Goal: Task Accomplishment & Management: Use online tool/utility

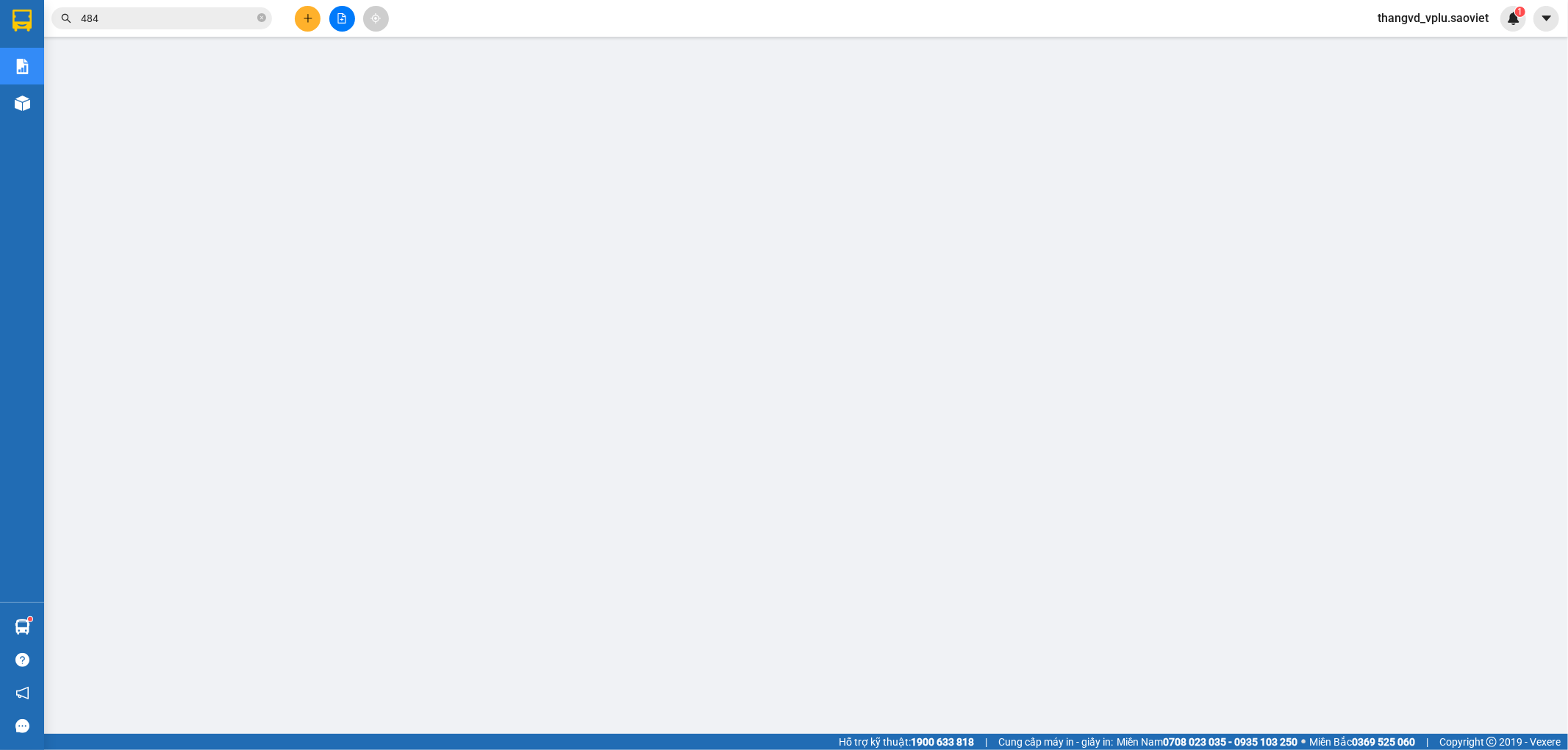
click at [1470, 12] on span "thangvd_vplu.saoviet" at bounding box center [1432, 17] width 134 height 18
click at [1409, 39] on span "Đăng xuất" at bounding box center [1440, 45] width 104 height 16
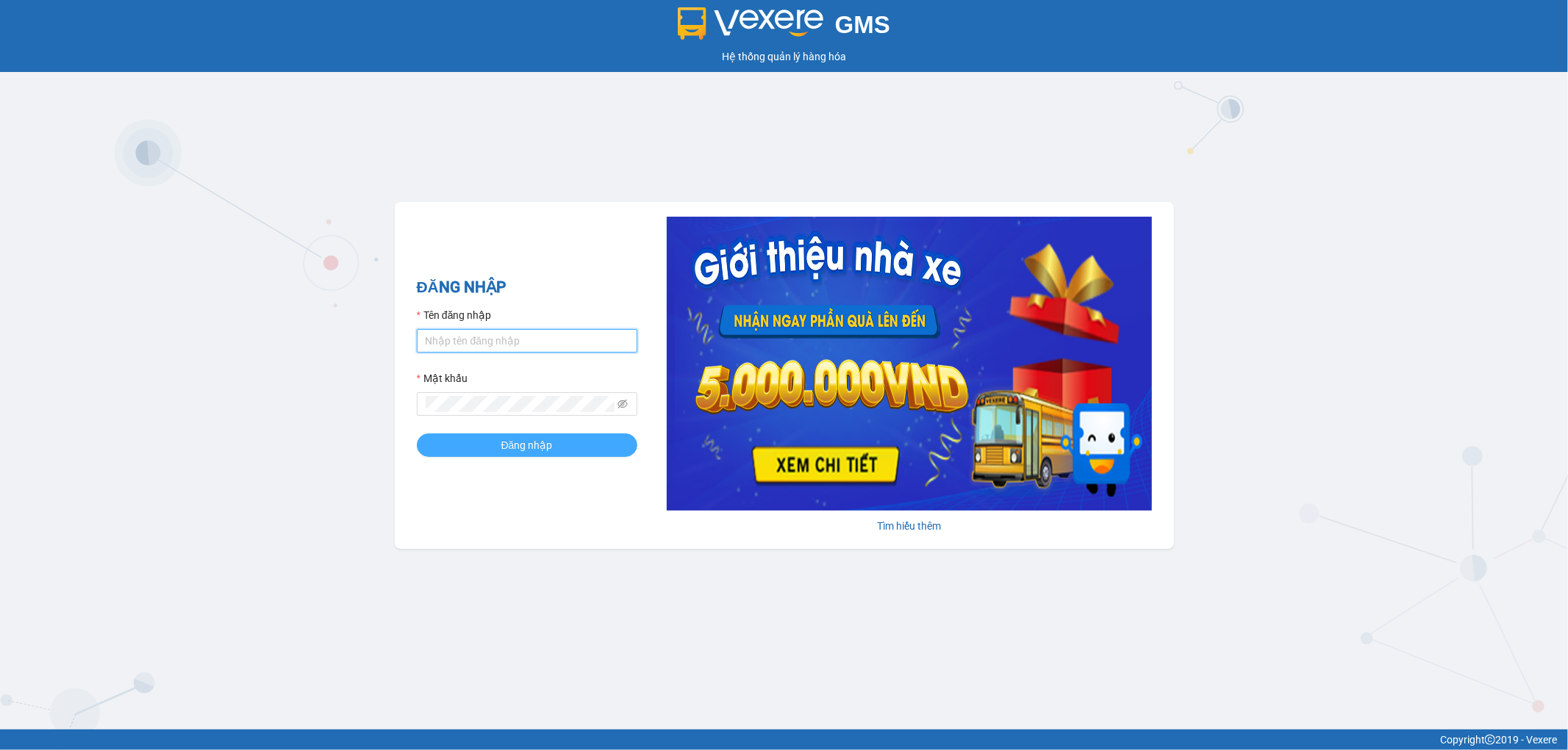
type input "thangvd_vplu.saoviet"
click at [552, 449] on button "Đăng nhập" at bounding box center [527, 445] width 221 height 23
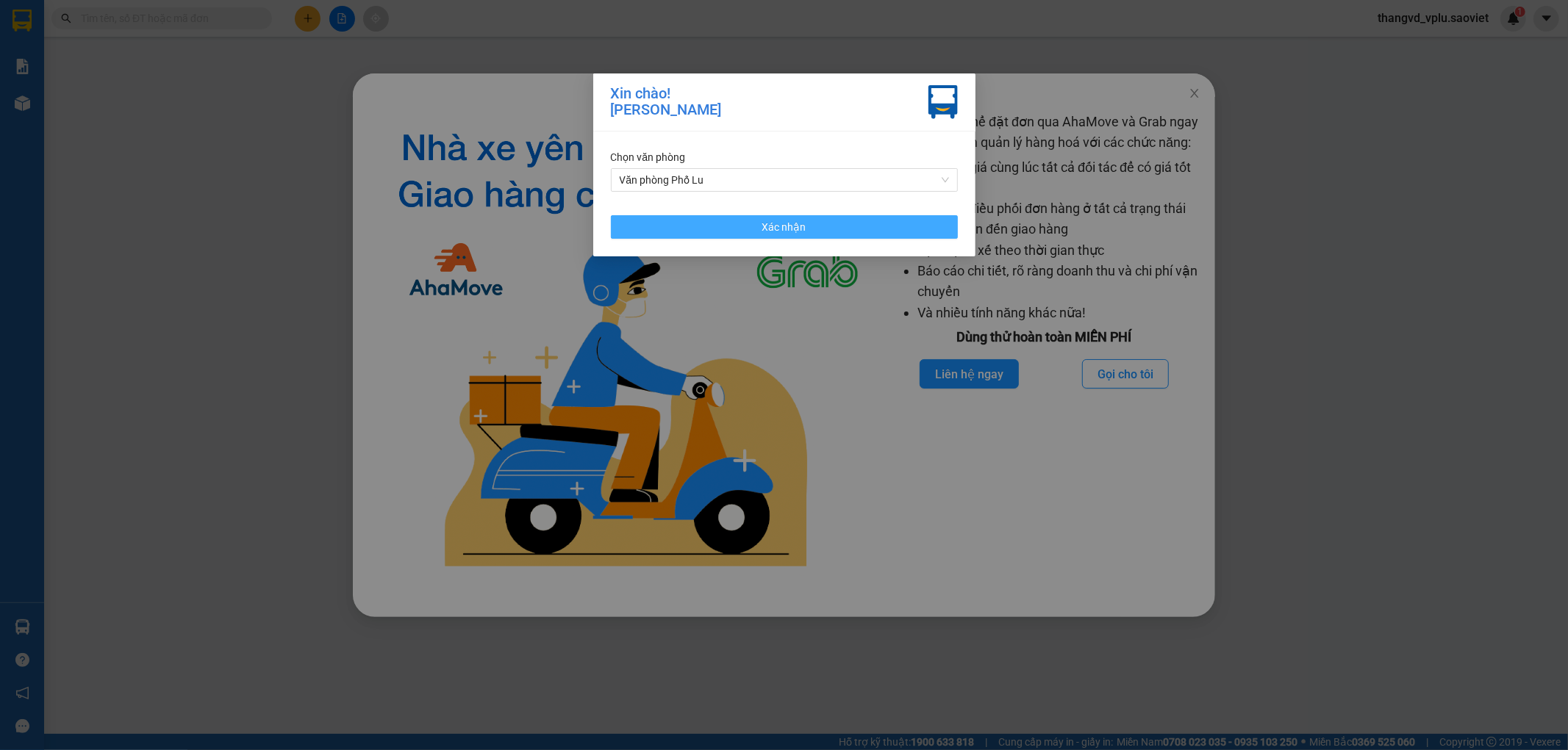
click at [725, 228] on button "Xác nhận" at bounding box center [784, 227] width 347 height 23
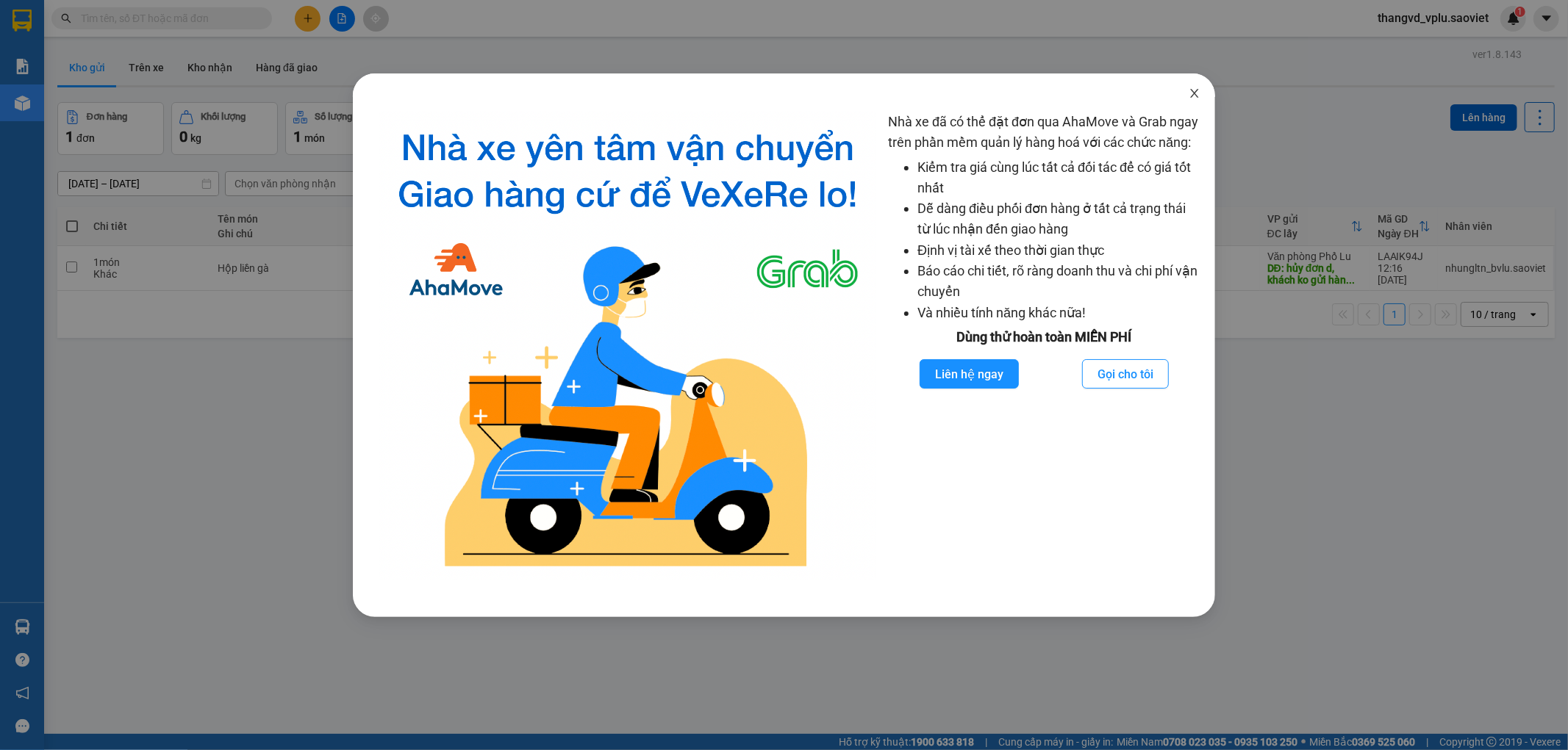
click at [1192, 90] on icon "close" at bounding box center [1195, 93] width 12 height 12
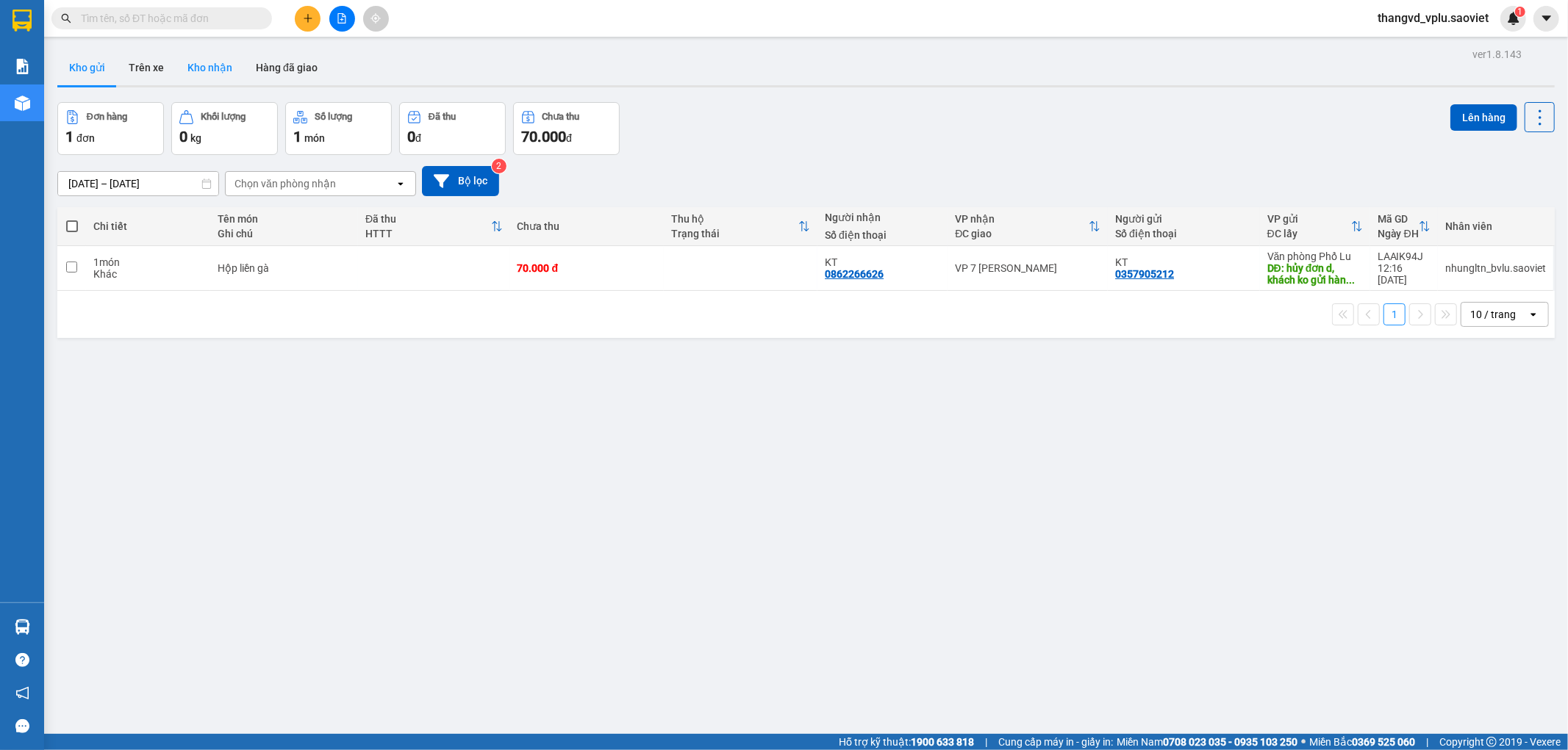
click at [200, 70] on button "Kho nhận" at bounding box center [209, 67] width 68 height 35
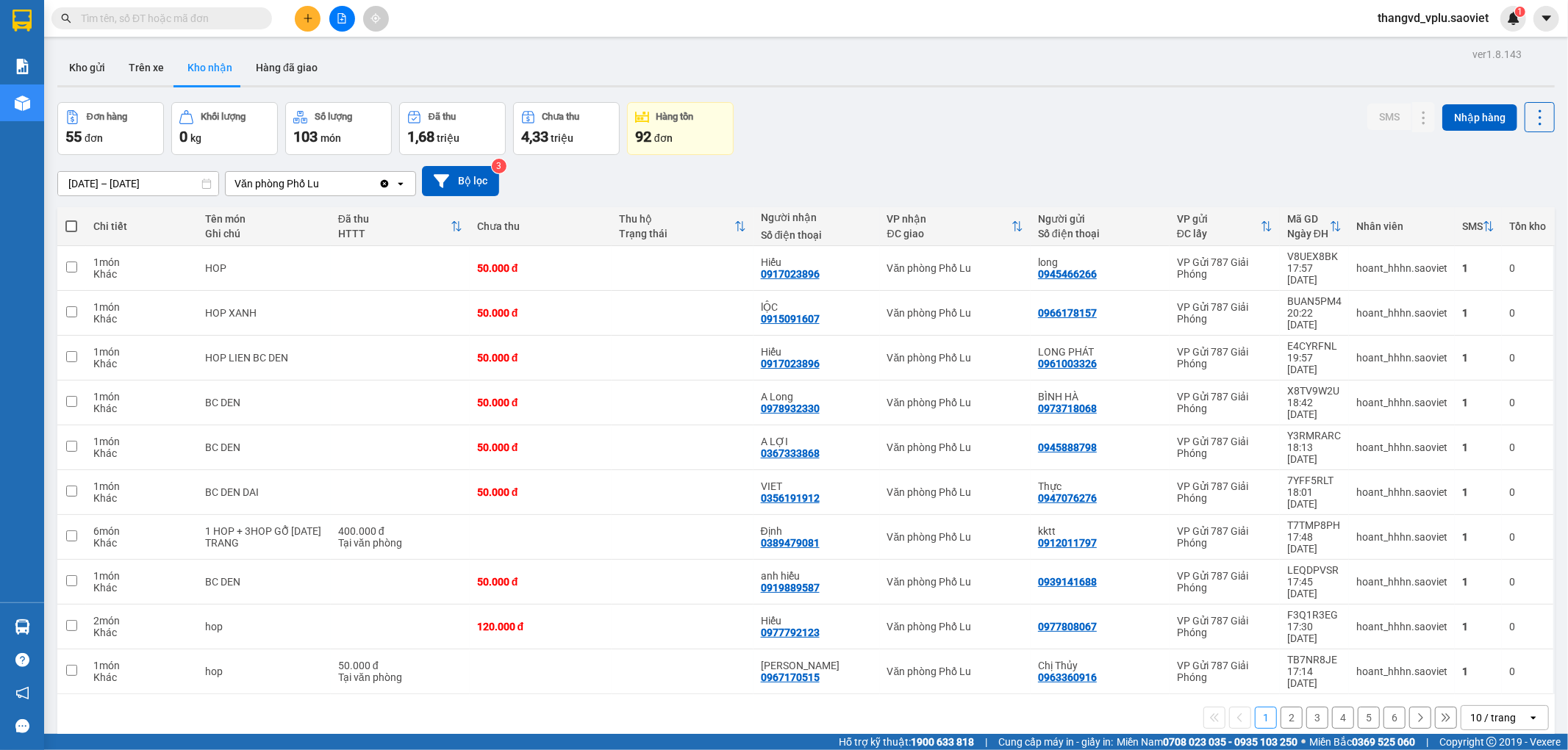
click at [1281, 707] on button "2" at bounding box center [1291, 717] width 22 height 22
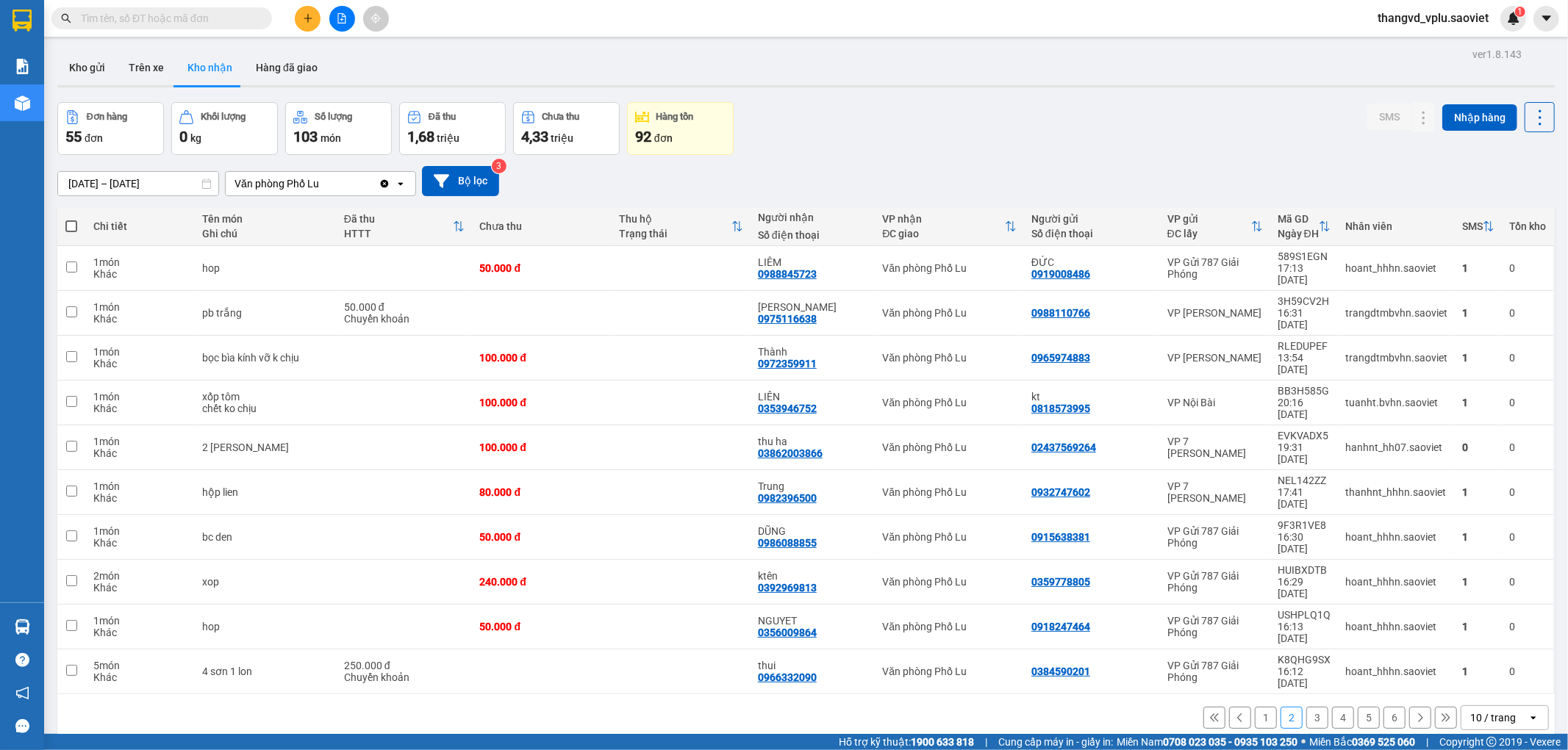
click at [1306, 707] on button "3" at bounding box center [1316, 717] width 22 height 22
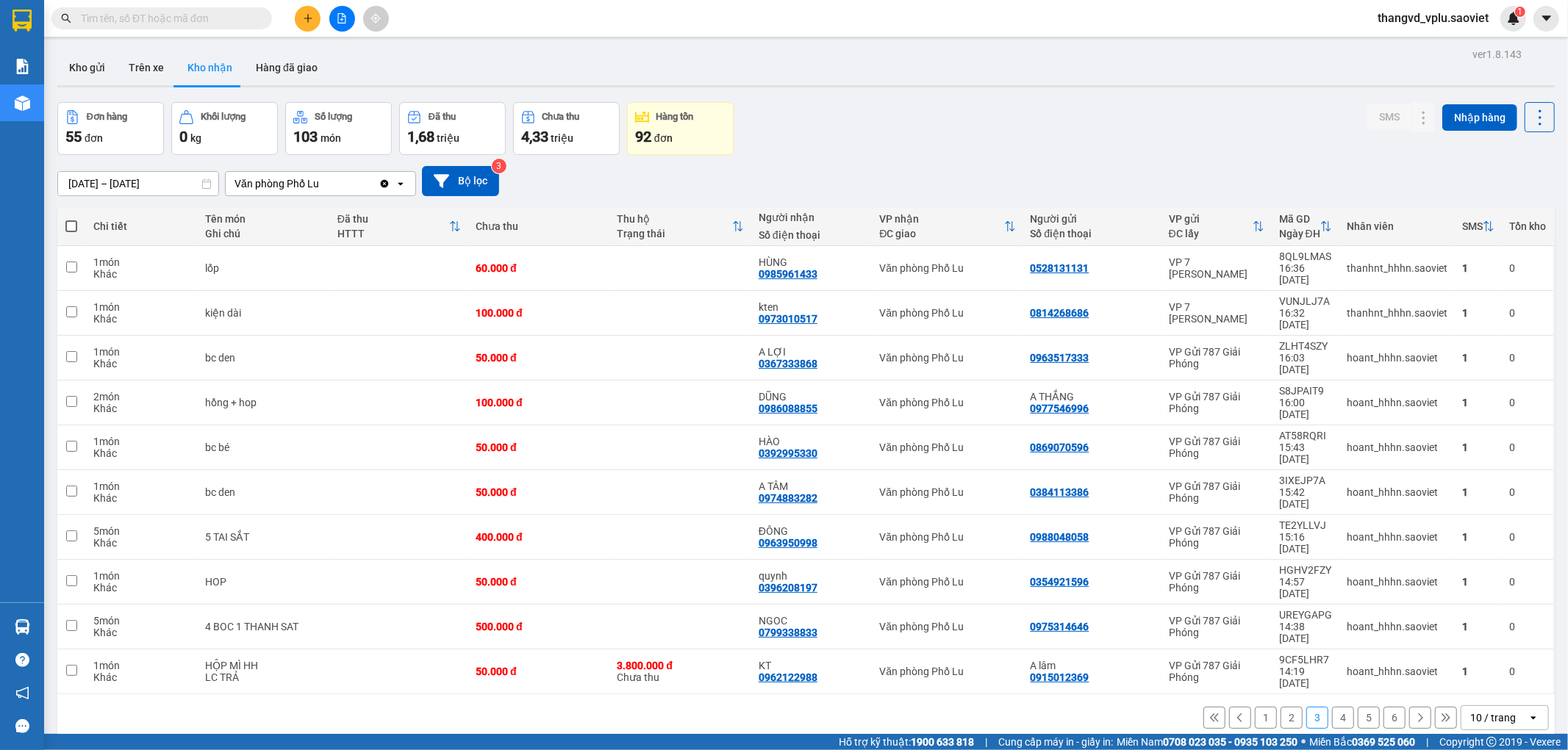
click at [1266, 705] on div "1 2 3 4 5 6 10 / trang open" at bounding box center [806, 717] width 1486 height 25
click at [1281, 707] on button "2" at bounding box center [1291, 717] width 22 height 22
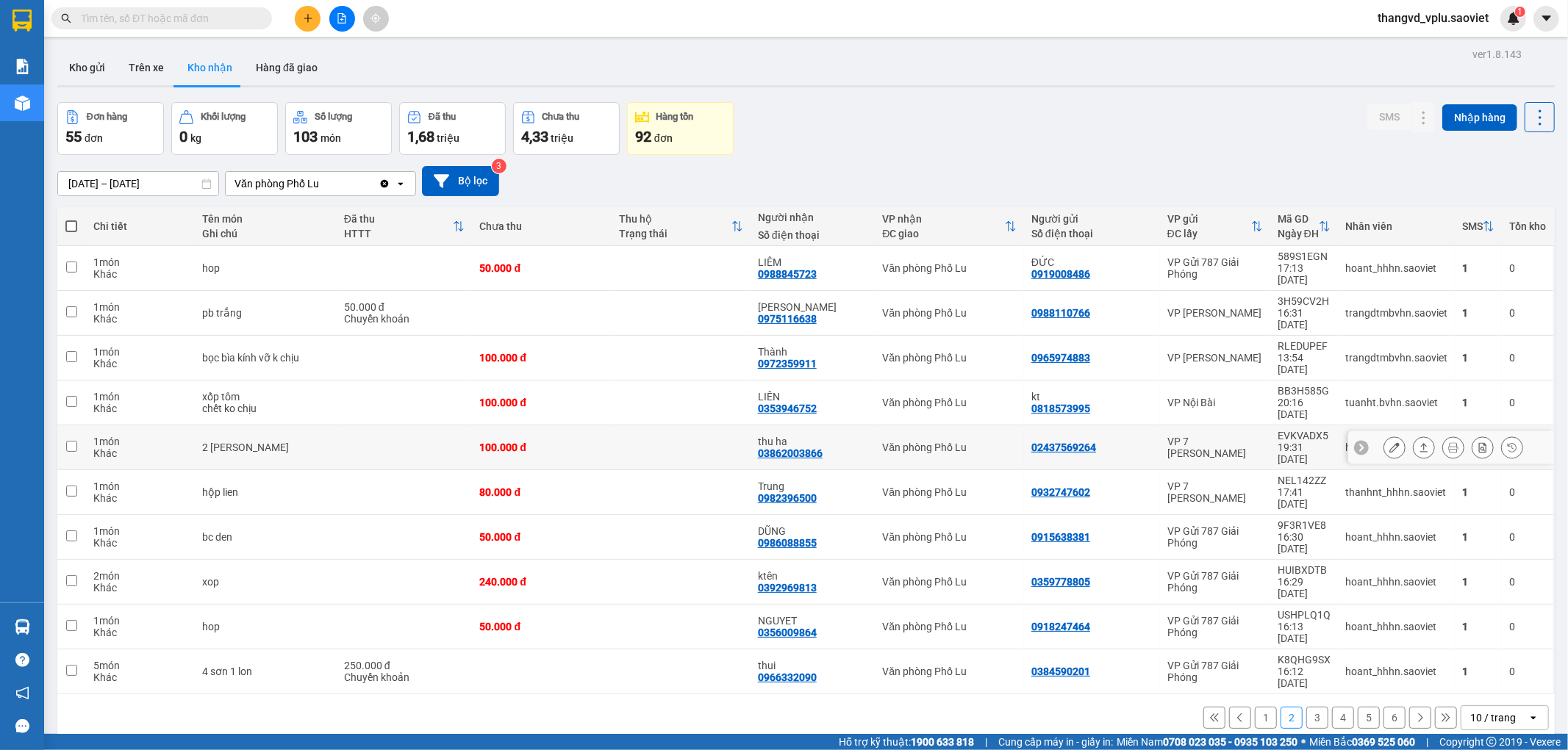
click at [586, 426] on td "100.000 đ" at bounding box center [541, 448] width 139 height 45
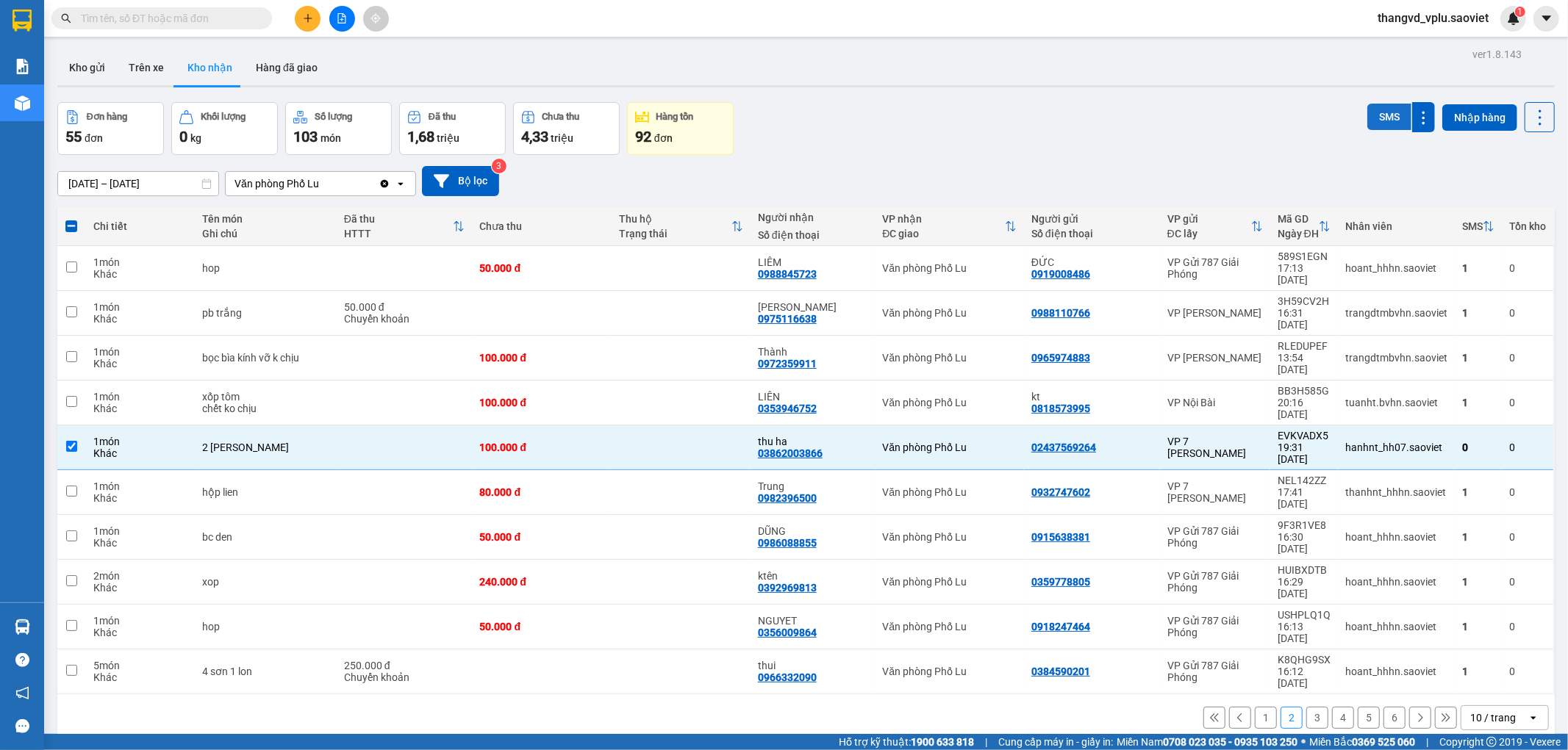
click at [1378, 125] on button "SMS" at bounding box center [1389, 117] width 44 height 27
click at [1313, 707] on button "3" at bounding box center [1316, 717] width 22 height 22
checkbox input "false"
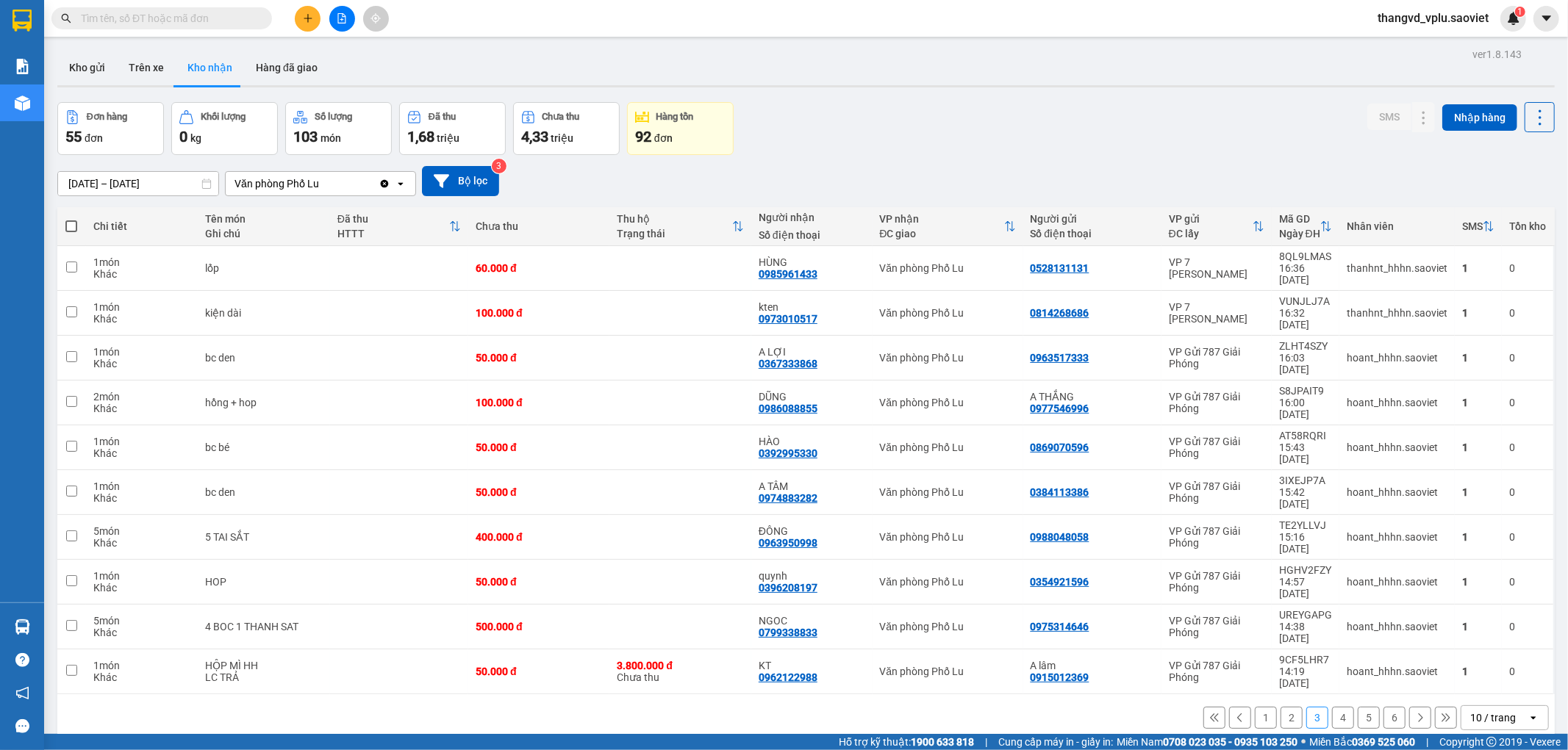
click at [1255, 707] on button "1" at bounding box center [1265, 717] width 22 height 22
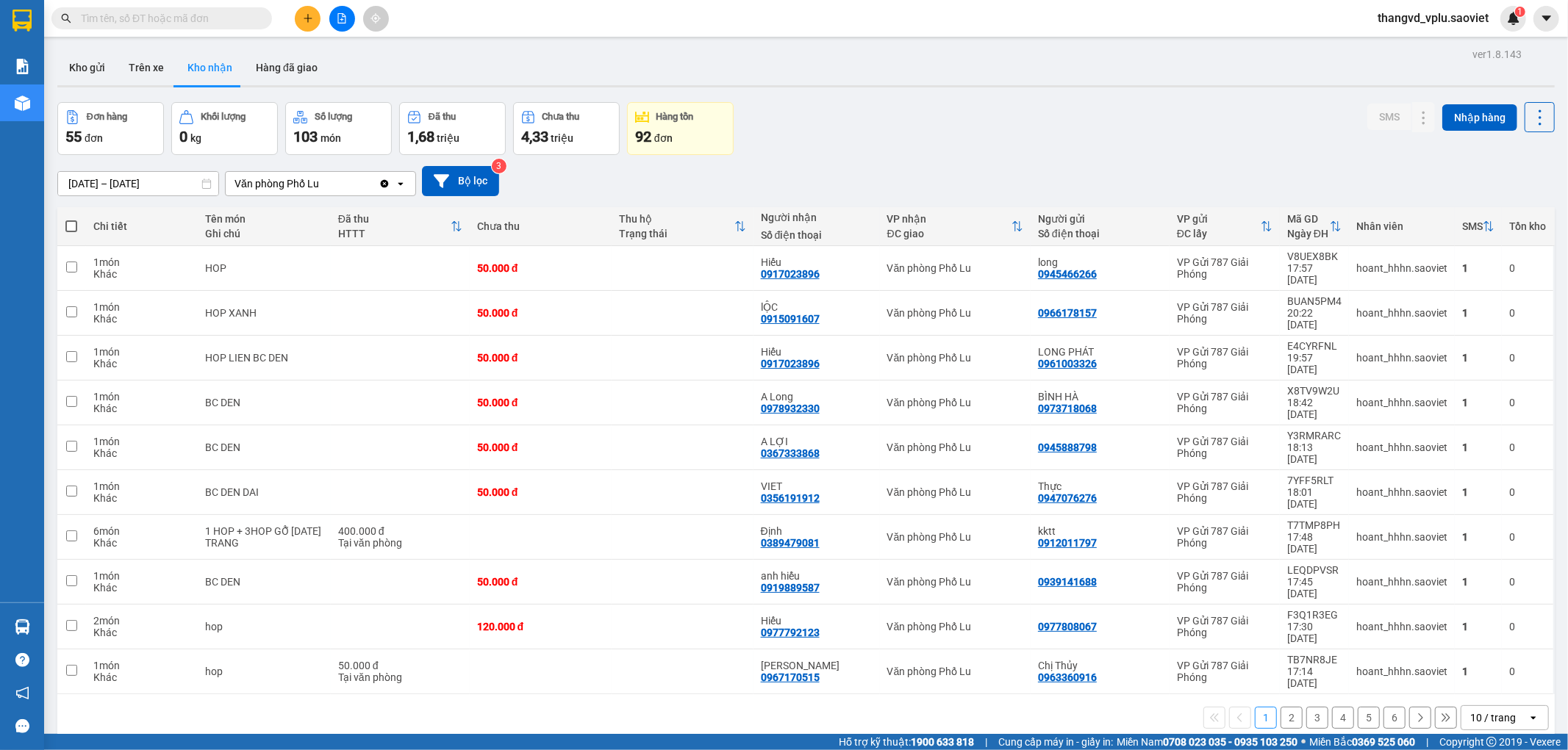
click at [1282, 707] on button "2" at bounding box center [1291, 717] width 22 height 22
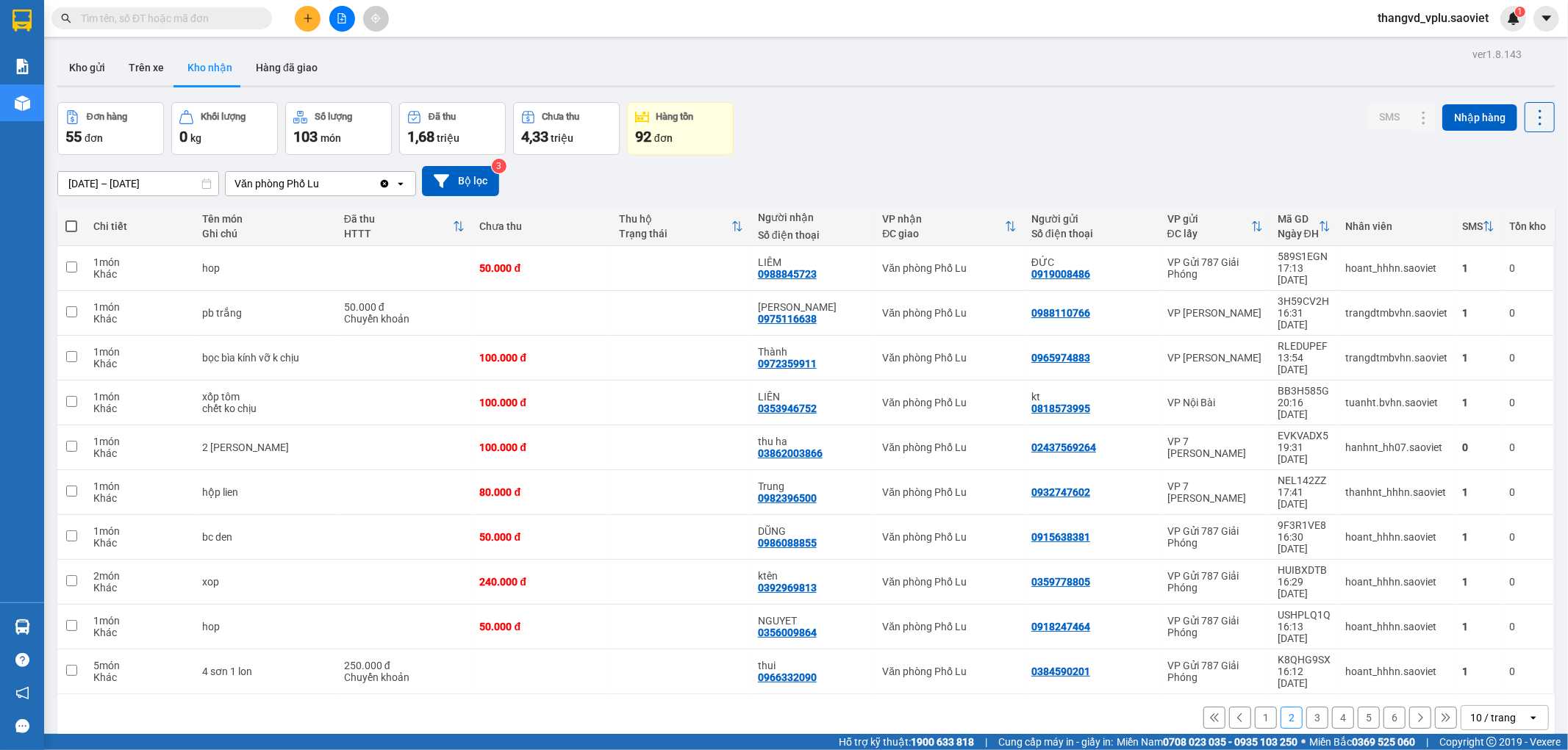
click at [192, 22] on input "text" at bounding box center [167, 18] width 173 height 16
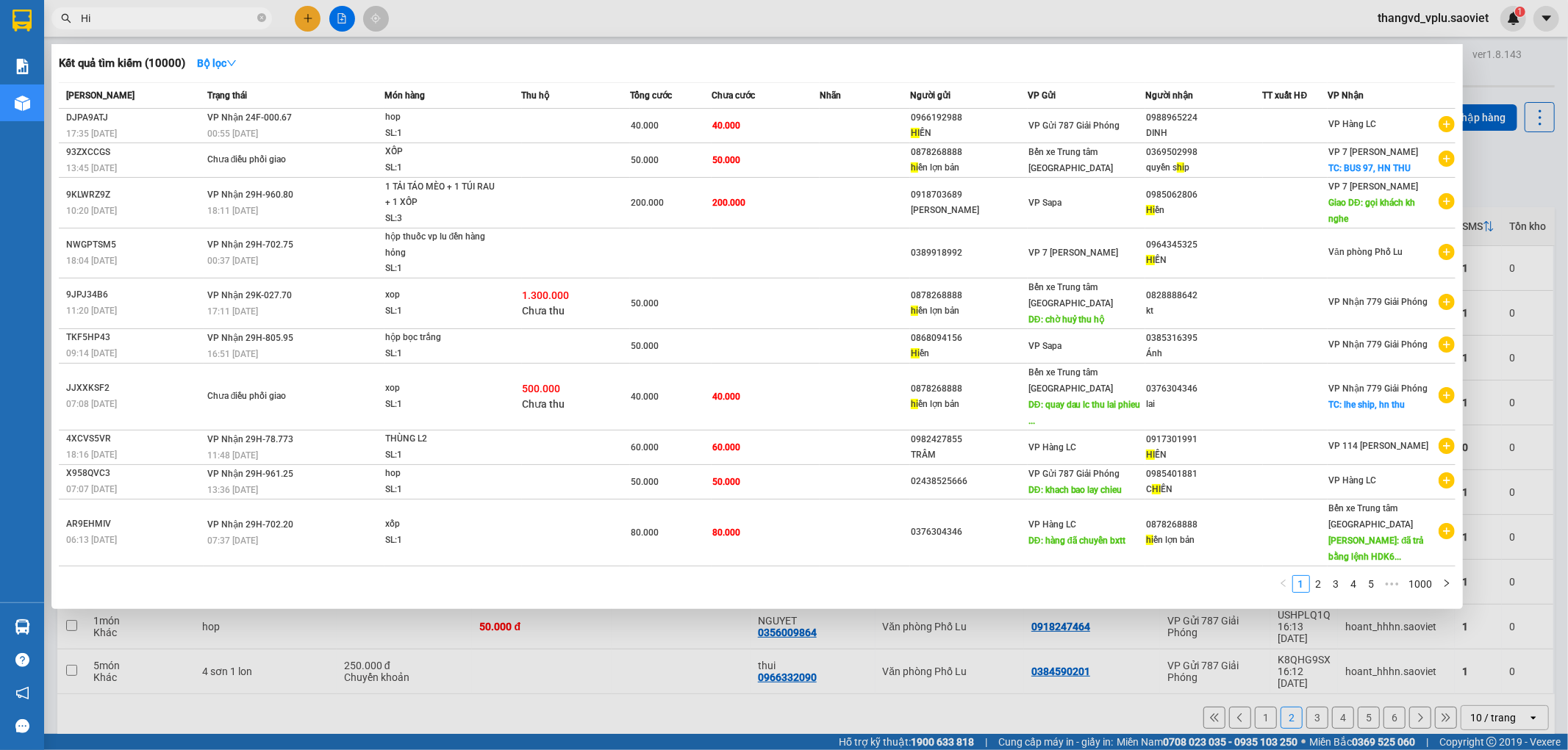
type input "H"
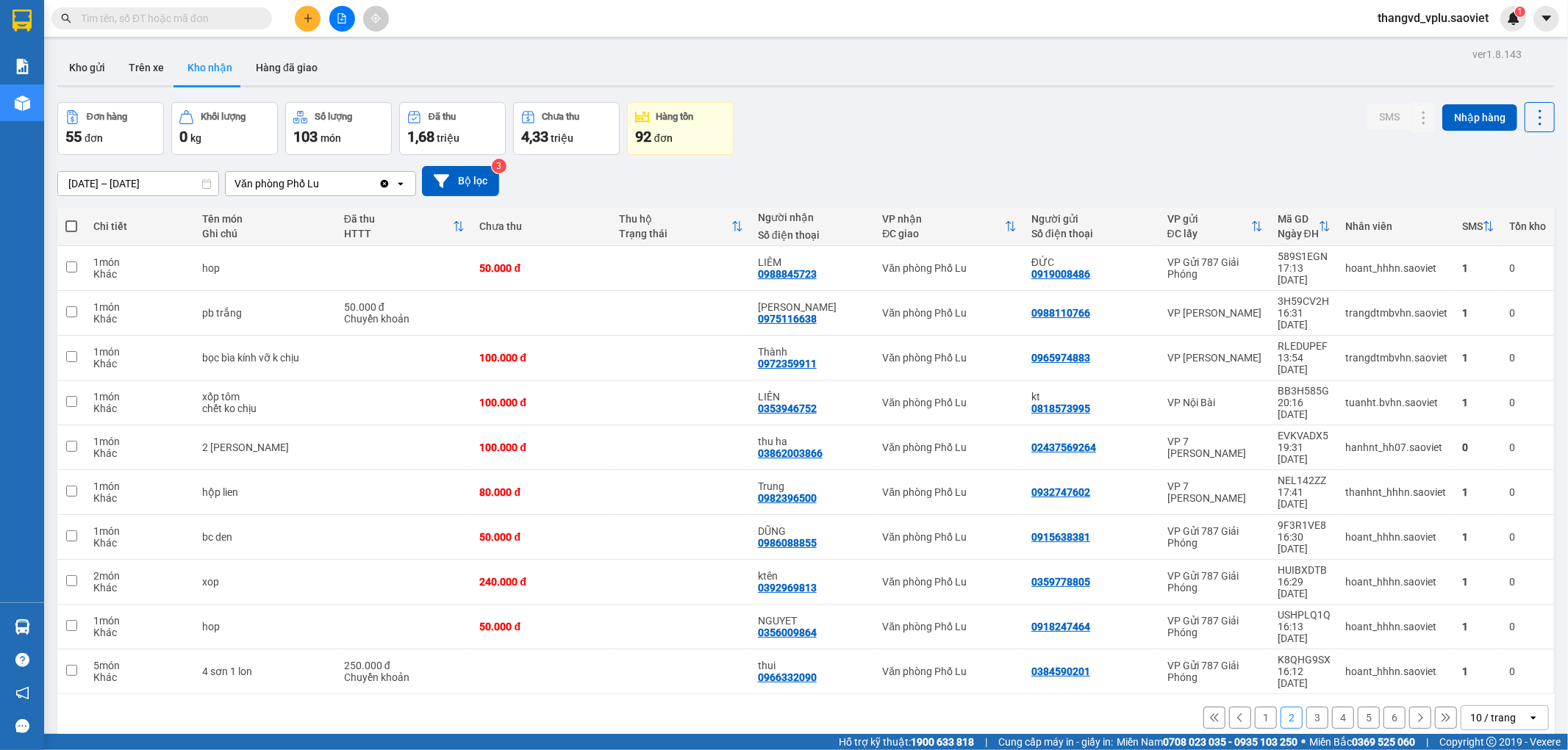
click at [1332, 707] on button "4" at bounding box center [1342, 717] width 22 height 22
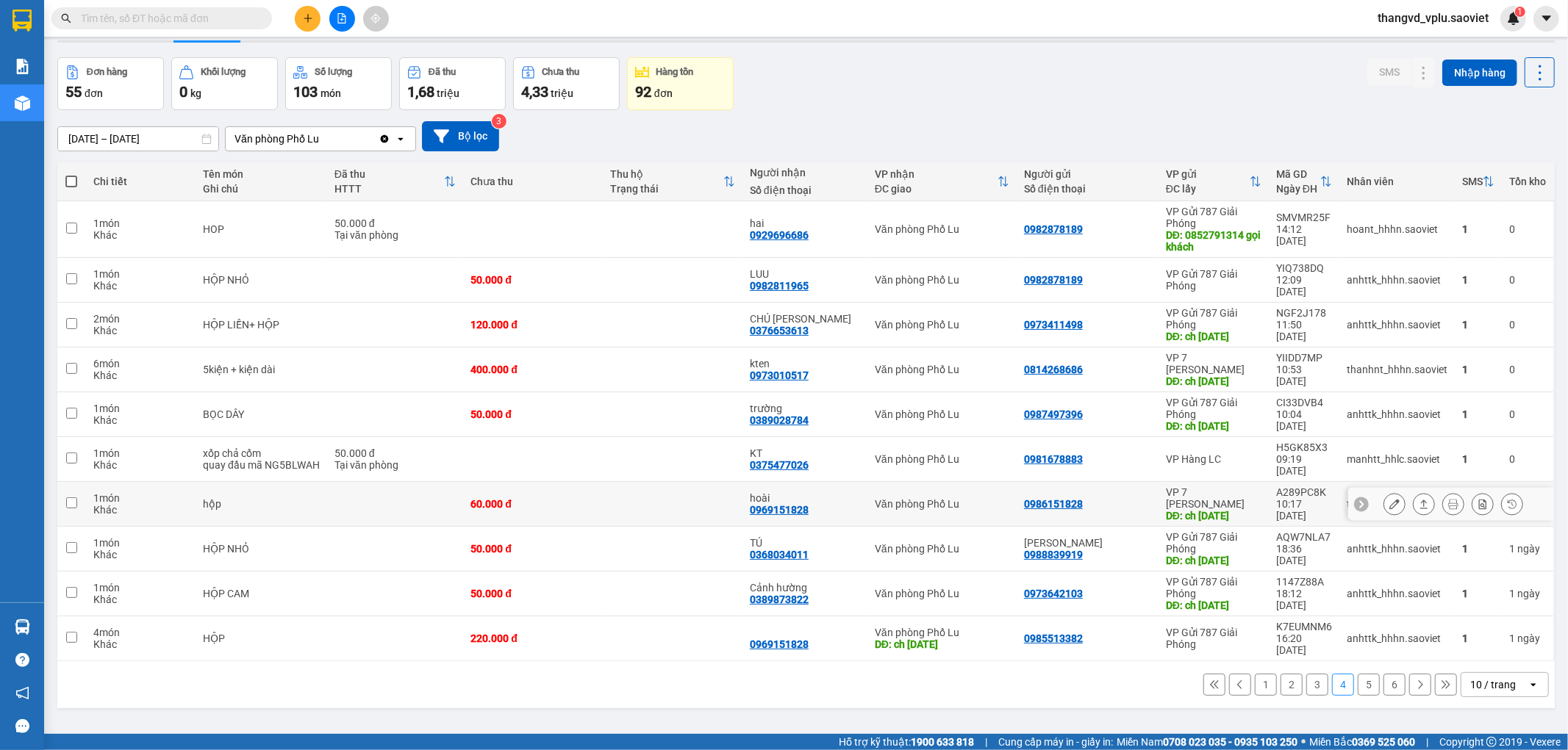
scroll to position [69, 0]
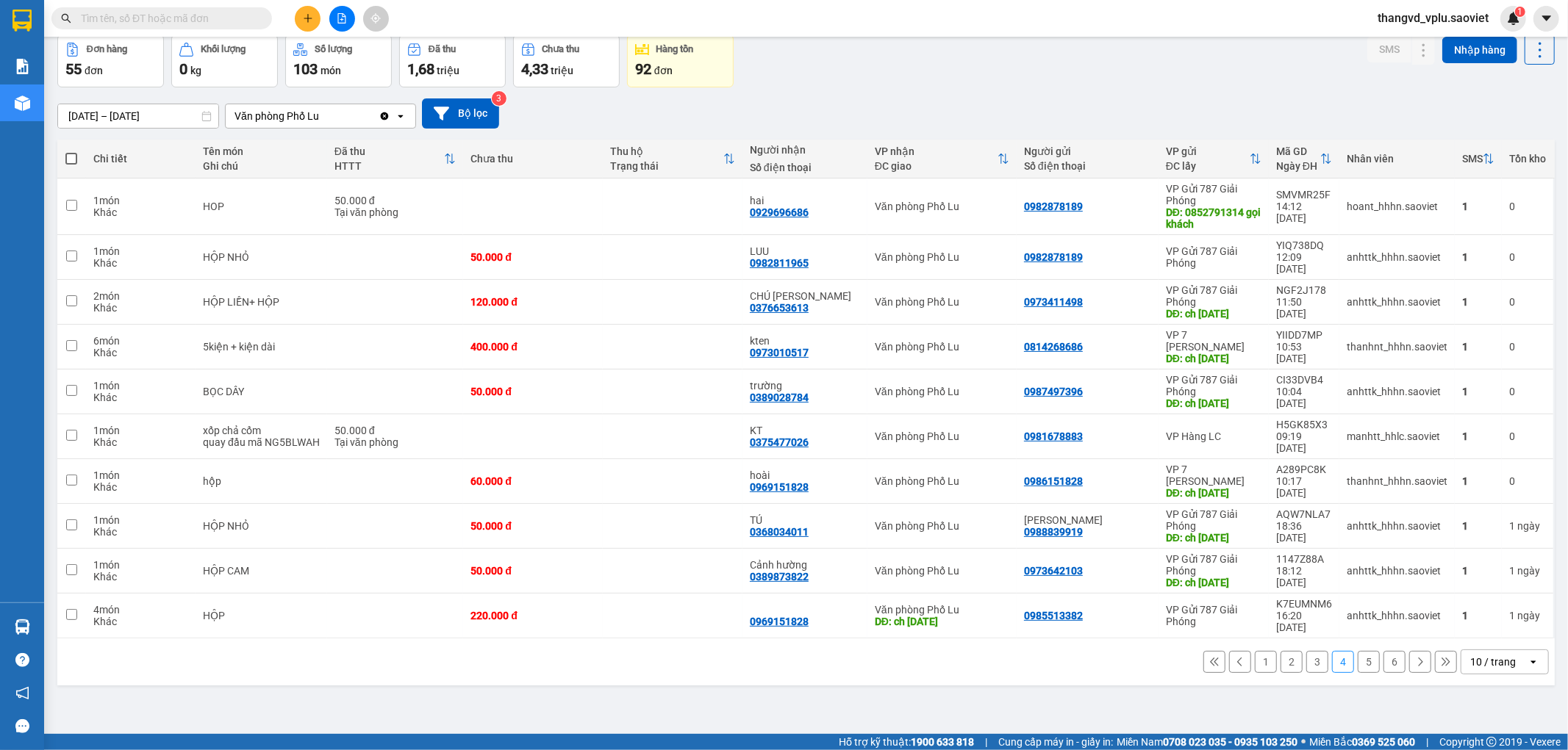
click at [1306, 673] on button "3" at bounding box center [1316, 662] width 22 height 22
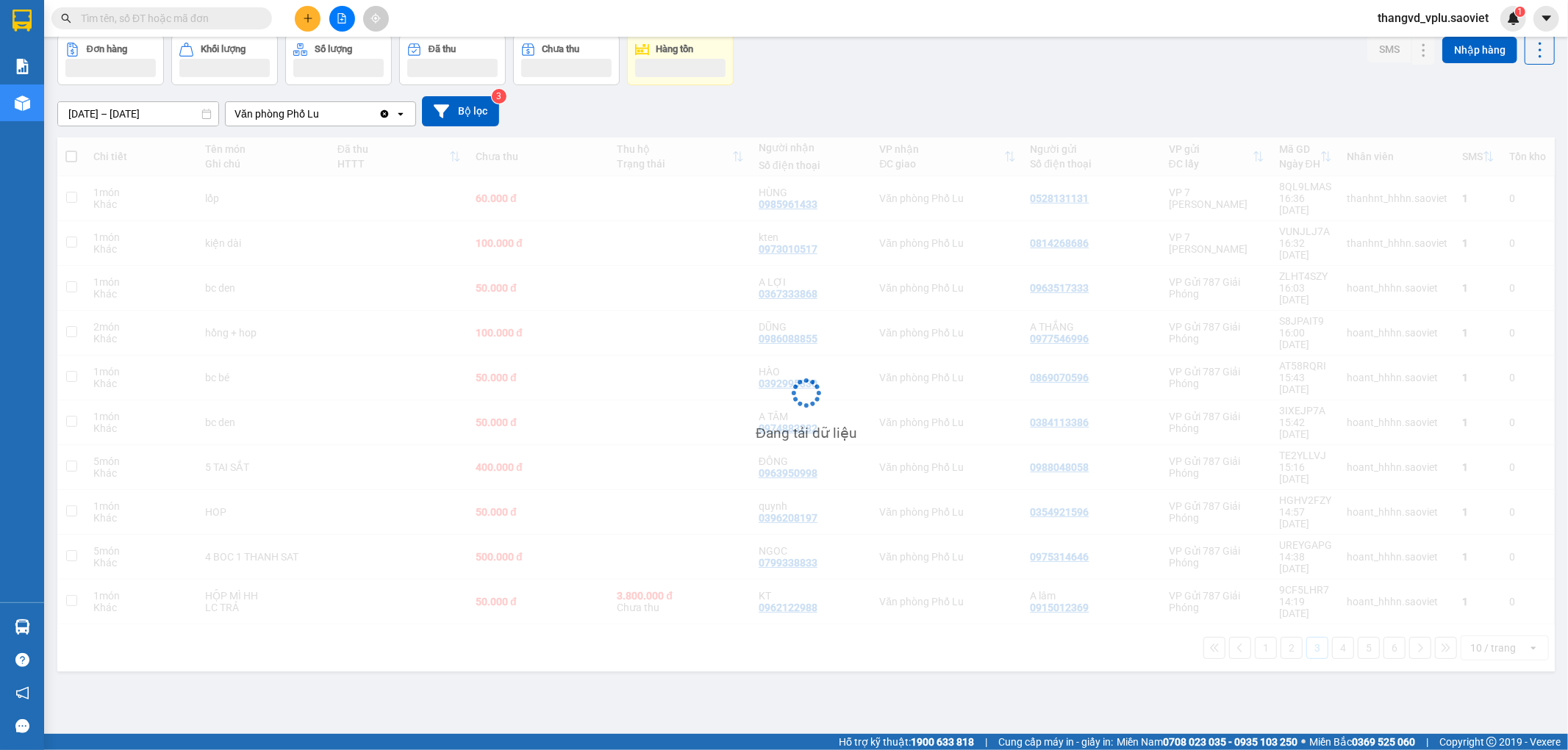
scroll to position [67, 0]
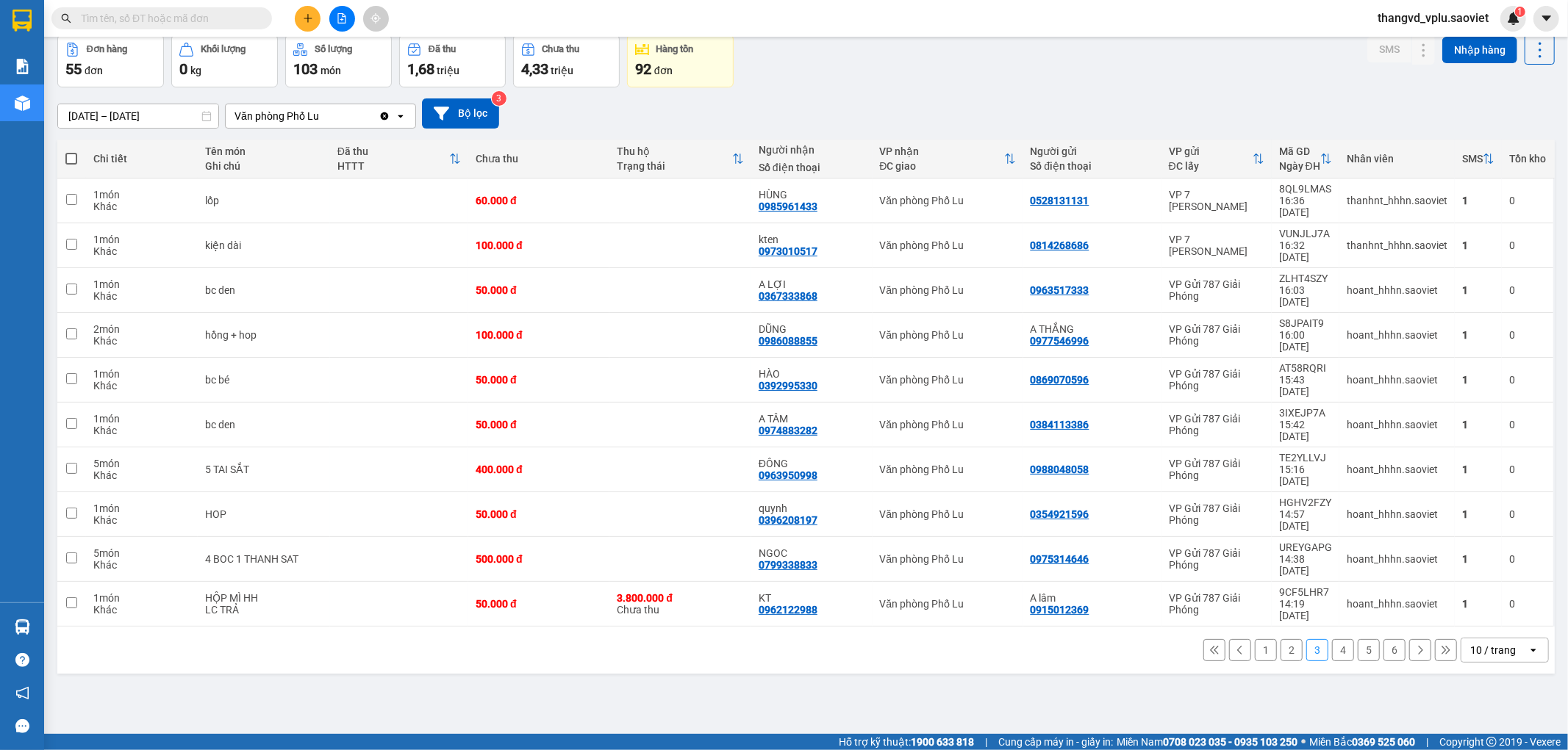
click at [1284, 639] on button "2" at bounding box center [1291, 650] width 22 height 22
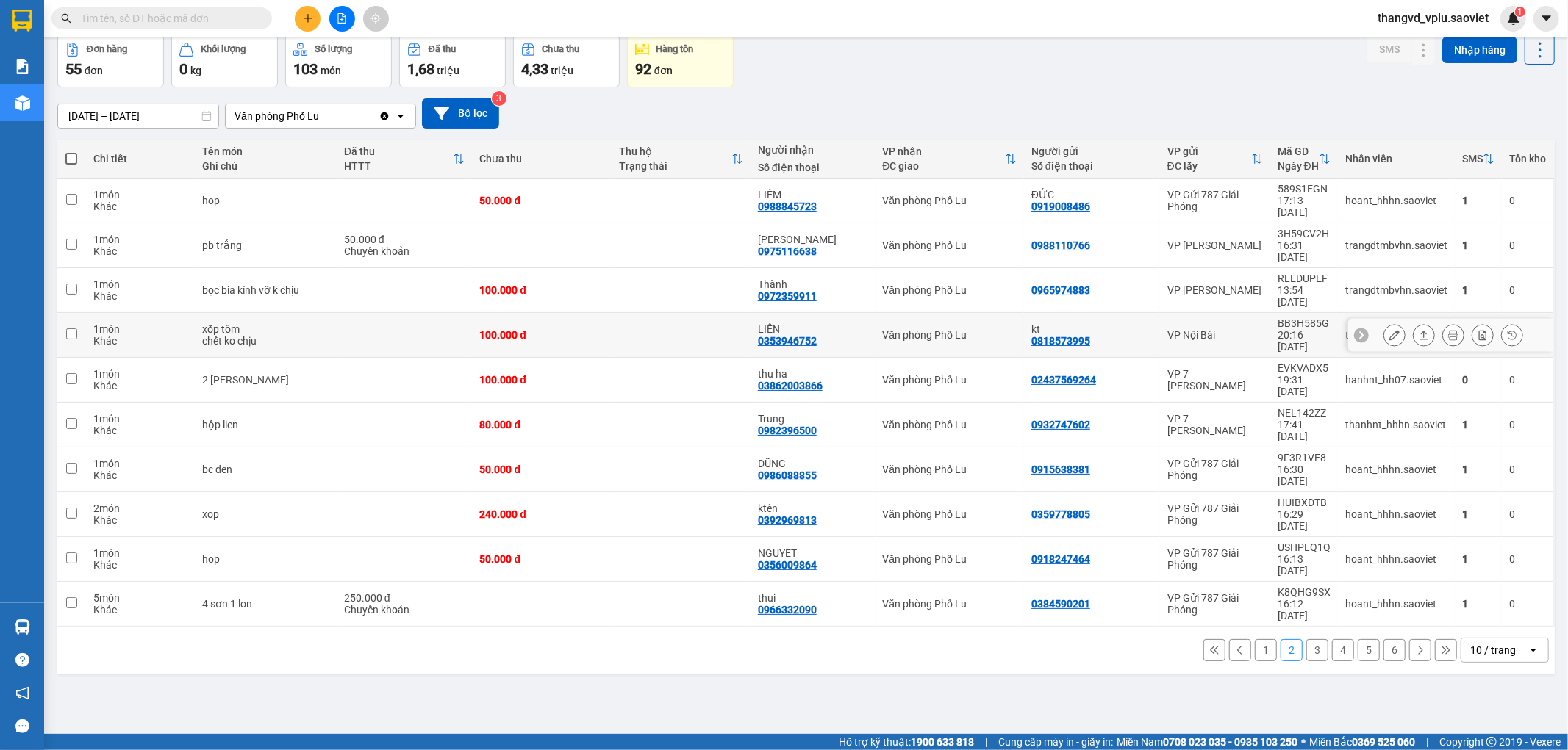
click at [321, 313] on td "xốp tôm chết ko chịu" at bounding box center [265, 336] width 141 height 45
checkbox input "true"
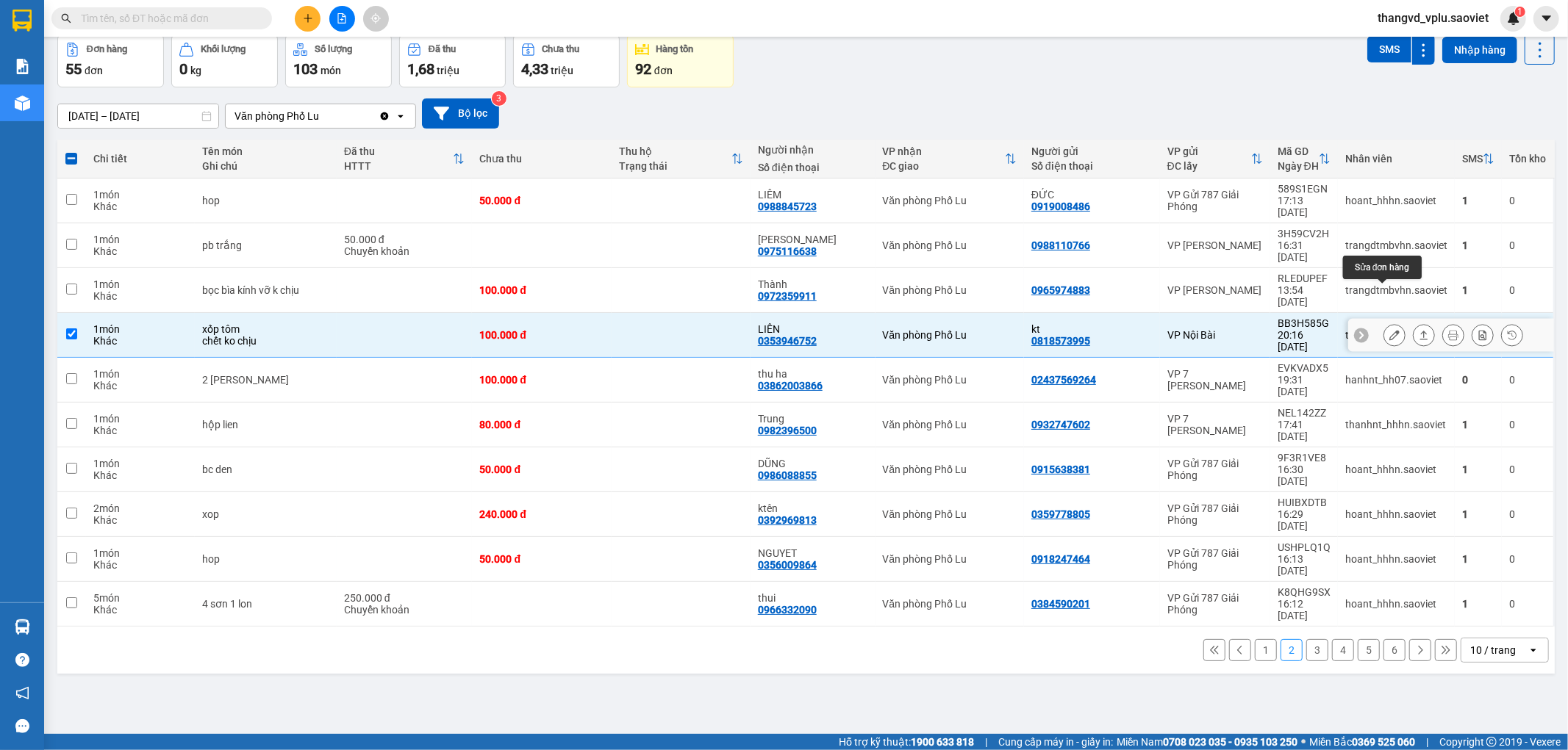
click at [1389, 330] on icon at bounding box center [1394, 335] width 10 height 10
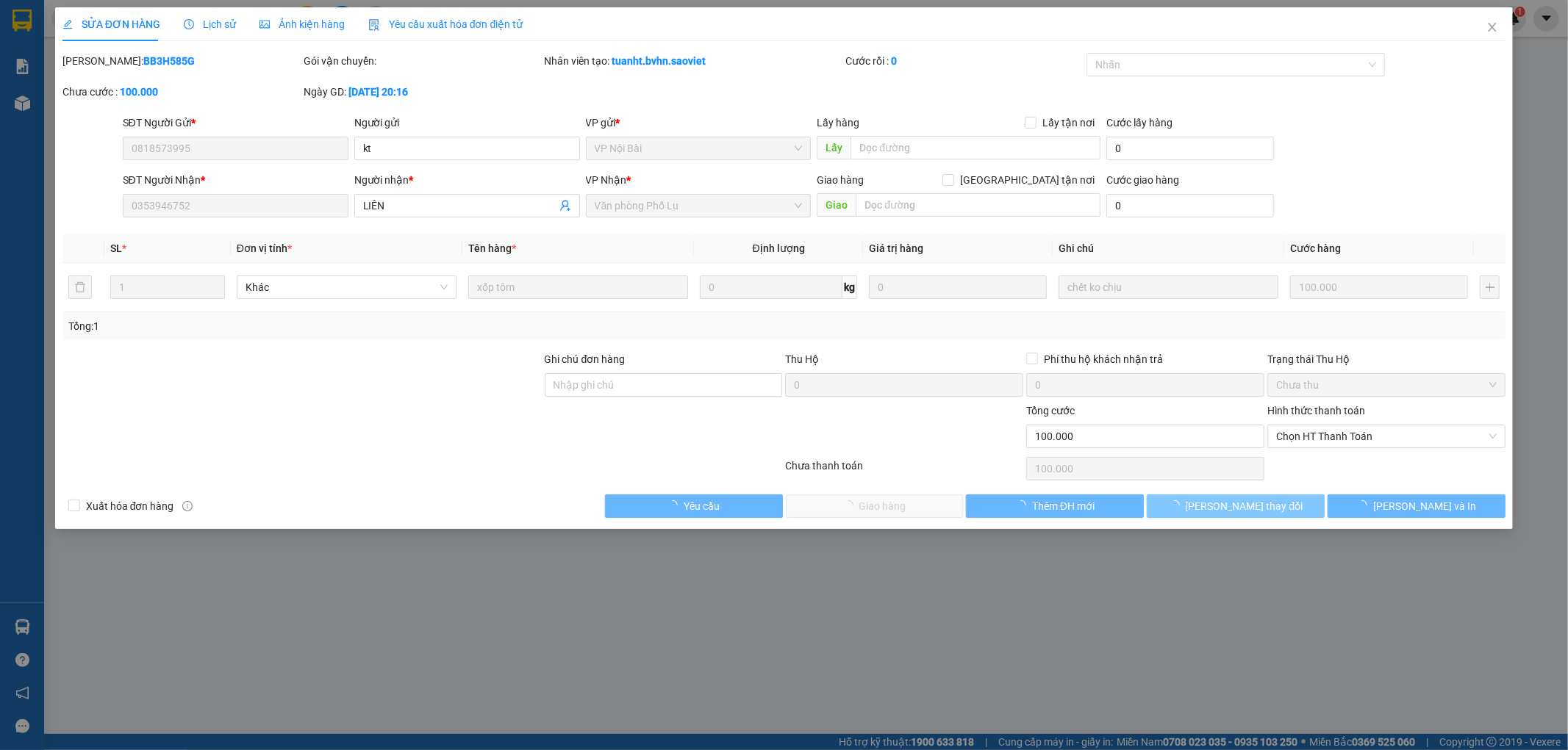
type input "0818573995"
type input "kt"
type input "0353946752"
type input "LIÊN"
type input "100.000"
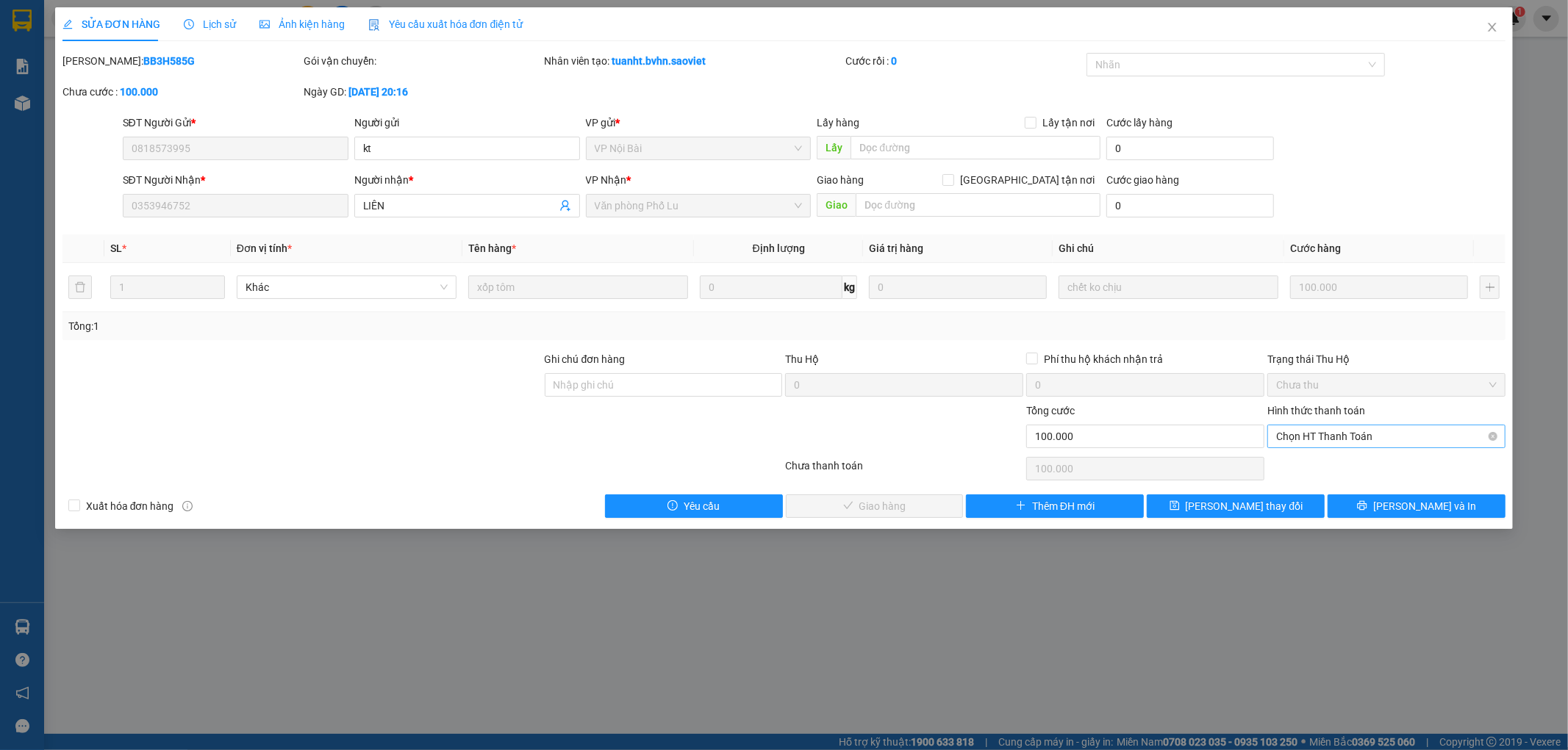
click at [1296, 437] on span "Chọn HT Thanh Toán" at bounding box center [1386, 436] width 221 height 22
click at [1296, 459] on div "Tại văn phòng" at bounding box center [1387, 465] width 221 height 16
type input "0"
click at [845, 498] on span "Lưu và Giao hàng" at bounding box center [884, 506] width 141 height 16
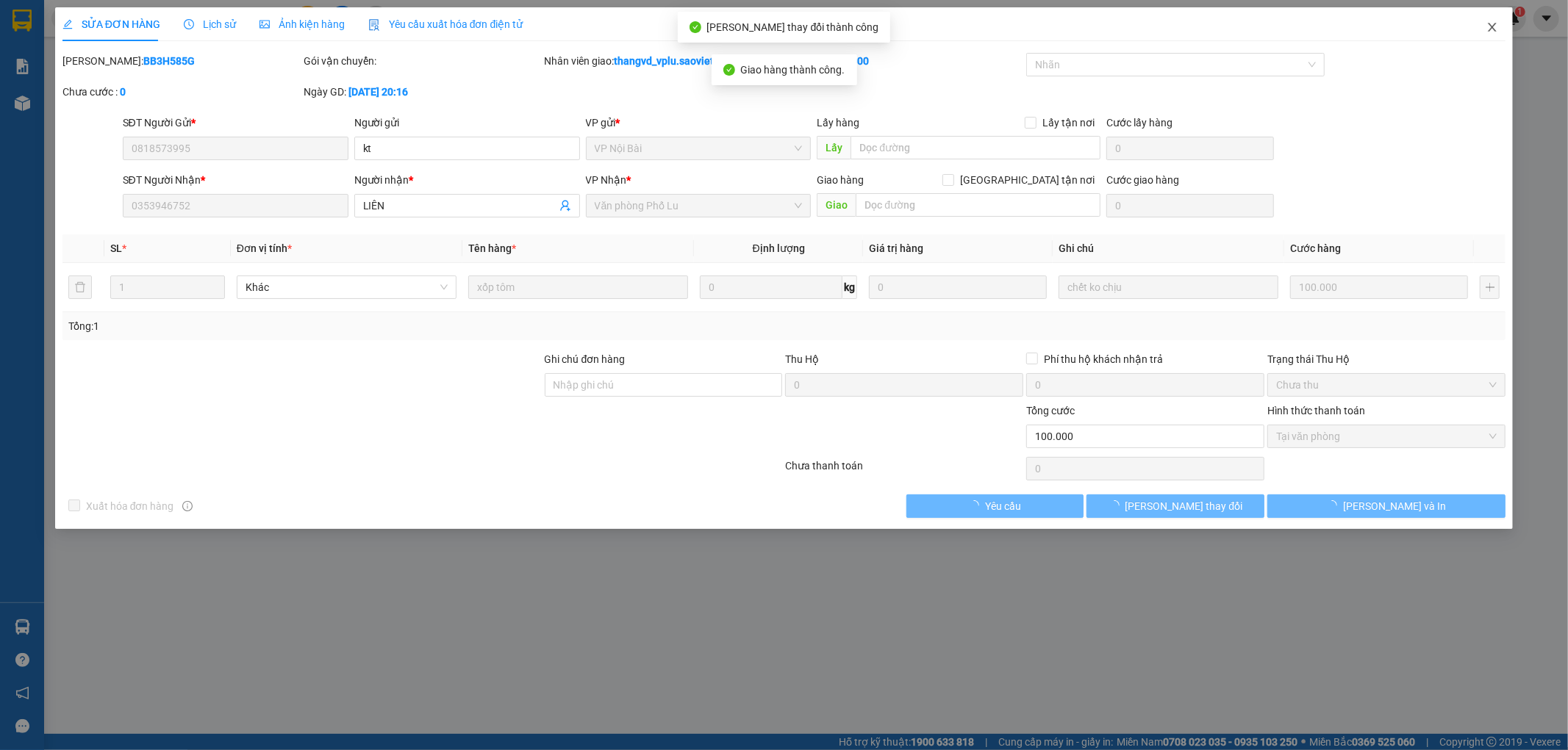
drag, startPoint x: 1494, startPoint y: 35, endPoint x: 1493, endPoint y: 27, distance: 8.1
click at [1494, 31] on span "Close" at bounding box center [1493, 28] width 42 height 42
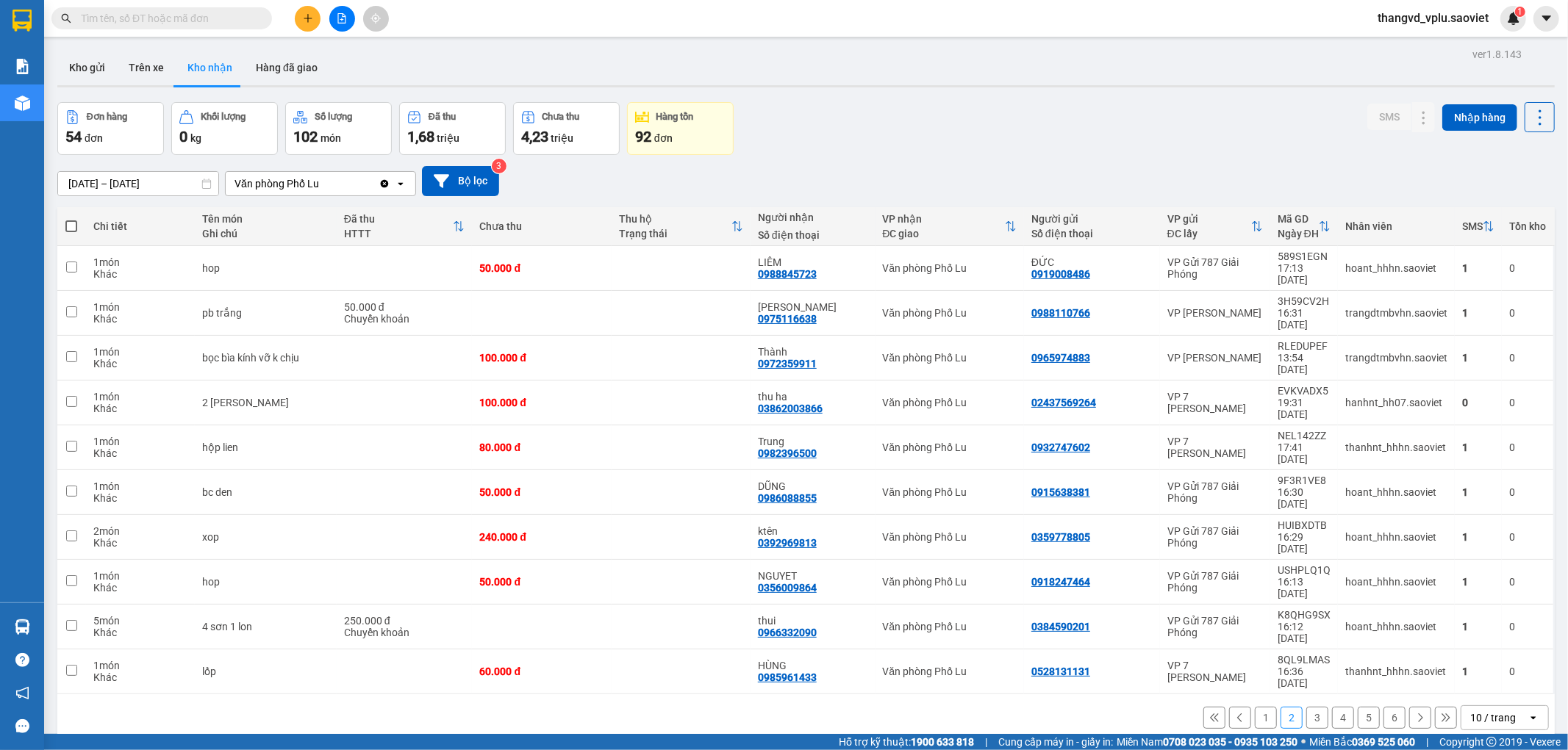
click at [1462, 11] on span "thangvd_vplu.saoviet" at bounding box center [1432, 17] width 134 height 18
click at [1411, 45] on span "Đăng xuất" at bounding box center [1440, 45] width 104 height 16
